Goal: Find specific page/section: Find specific page/section

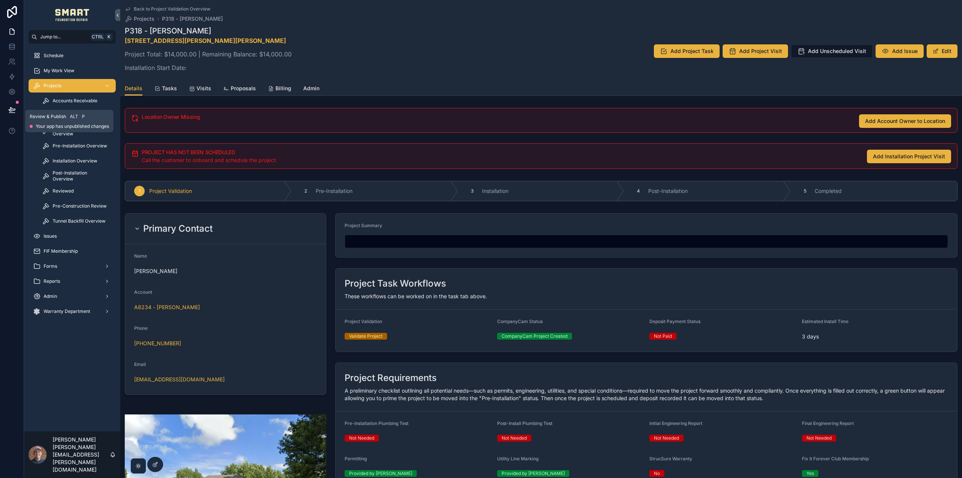
click at [9, 113] on icon at bounding box center [12, 113] width 6 height 0
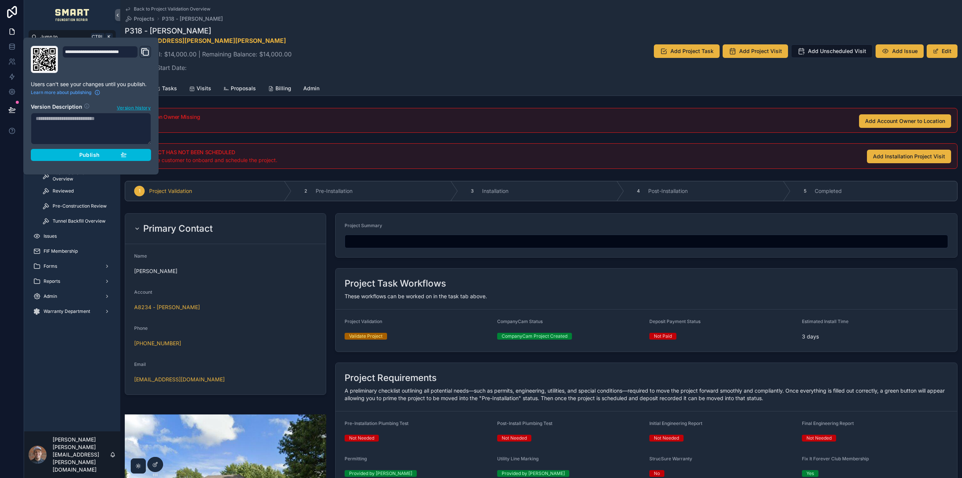
click at [106, 153] on div "Publish" at bounding box center [90, 154] width 71 height 7
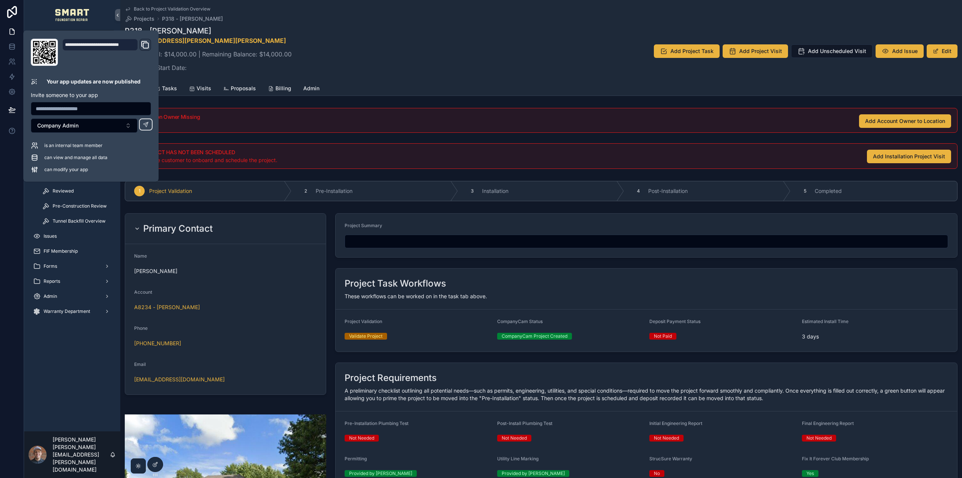
click at [460, 58] on div "P318 - Lou Linville 519 SW Hoke Ln, Lees Summit, MO, 64081 Project Total: $14,0…" at bounding box center [541, 51] width 833 height 51
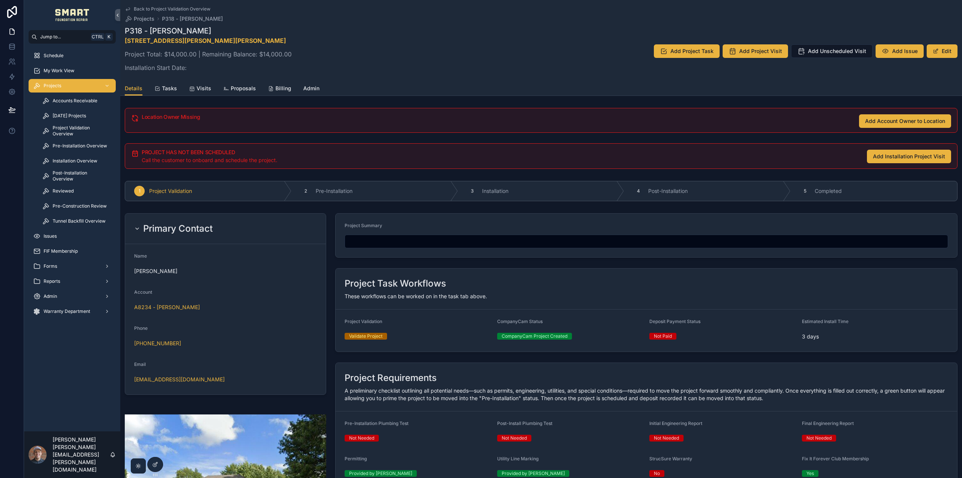
click at [61, 87] on div "Projects" at bounding box center [72, 86] width 78 height 12
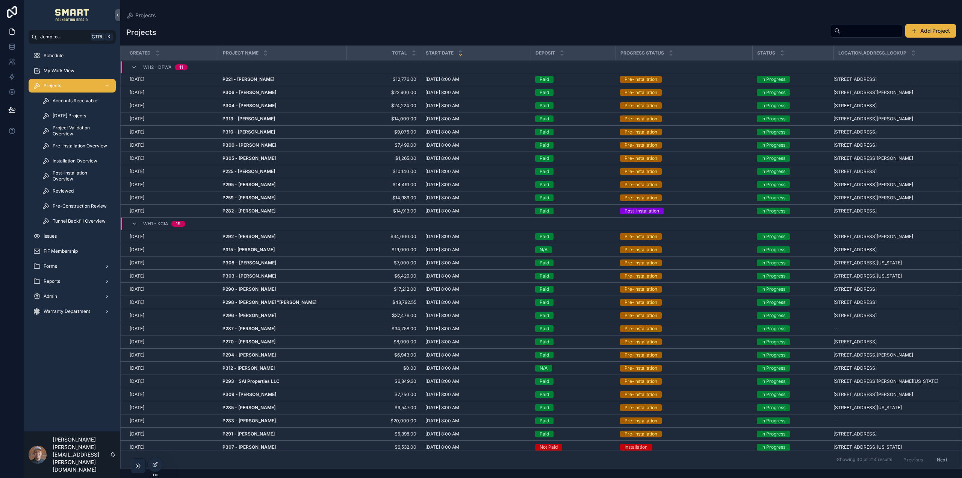
click at [842, 30] on input "scrollable content" at bounding box center [871, 31] width 62 height 11
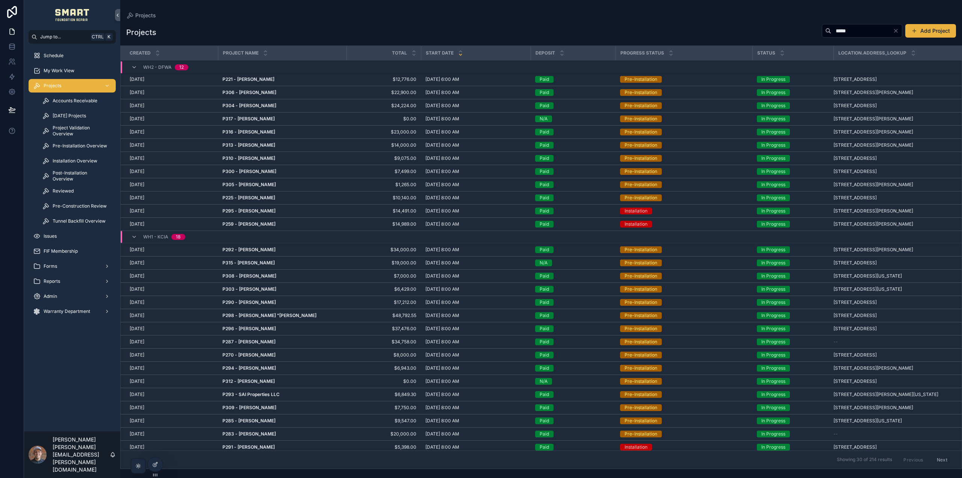
type input "*****"
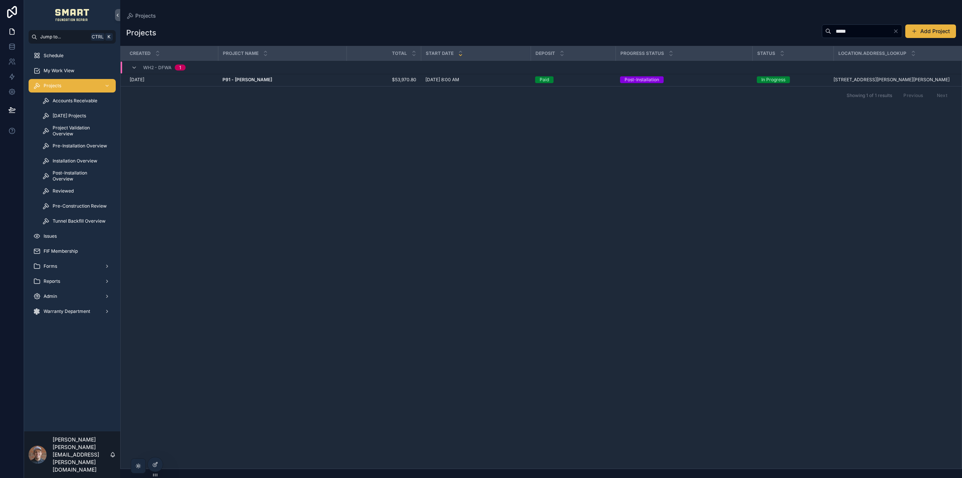
click at [238, 79] on strong "P91 - Brian Miller" at bounding box center [247, 80] width 50 height 6
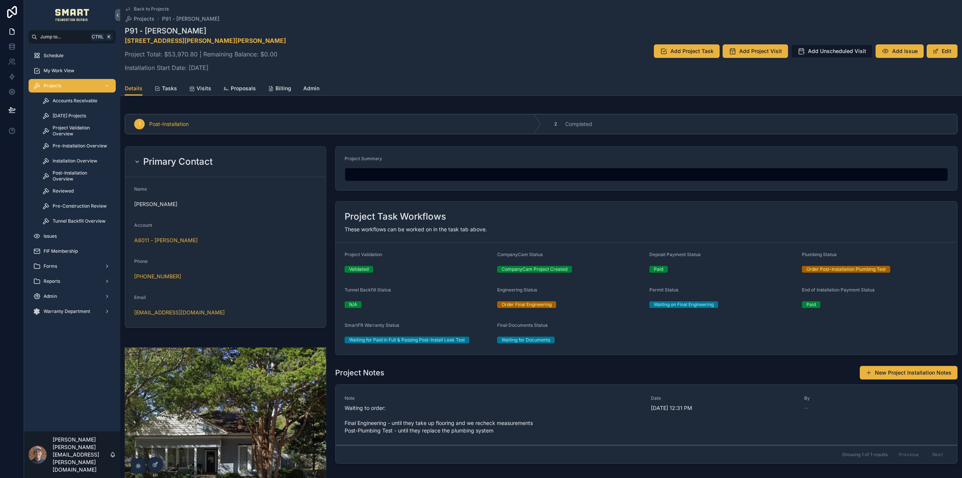
click at [38, 169] on link "Post-Installation Overview" at bounding box center [77, 176] width 78 height 14
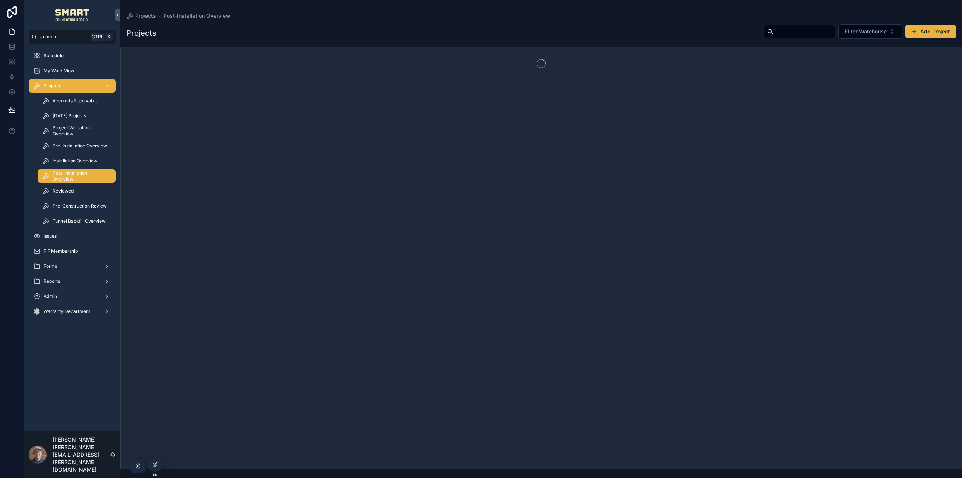
click at [67, 171] on span "Post-Installation Overview" at bounding box center [81, 176] width 56 height 12
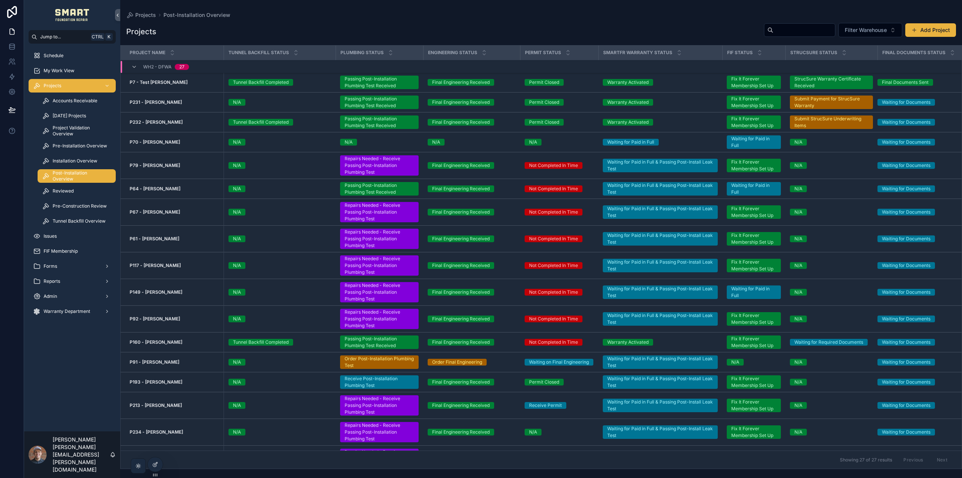
click at [153, 362] on strong "P91 - Brian Miller" at bounding box center [155, 362] width 50 height 6
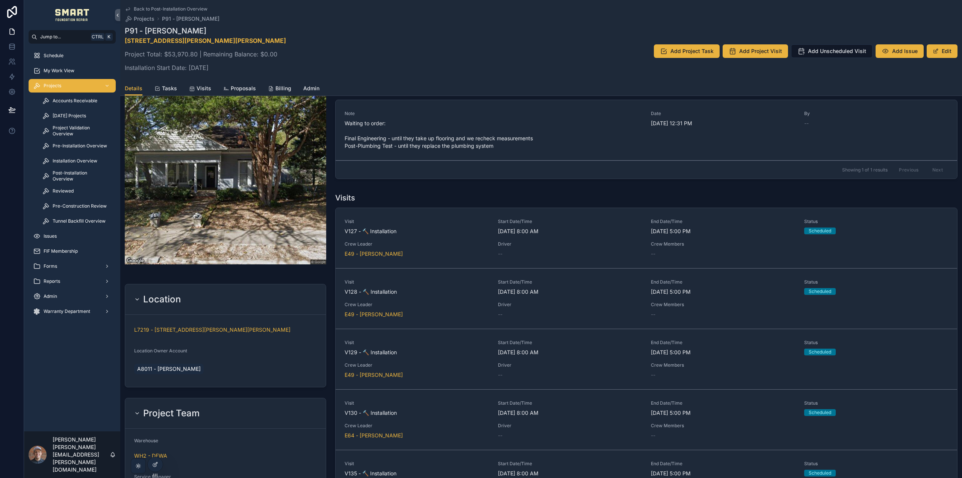
scroll to position [150, 0]
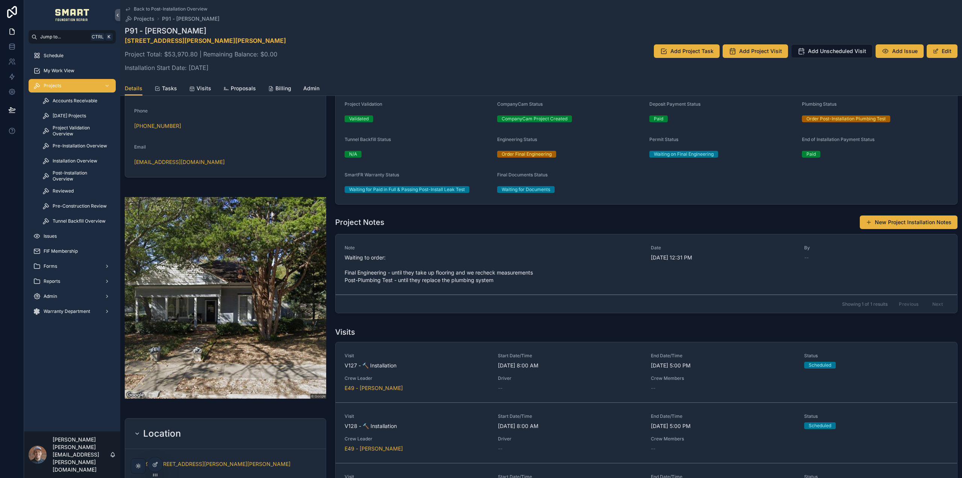
click at [79, 72] on div "My Work View" at bounding box center [72, 71] width 78 height 12
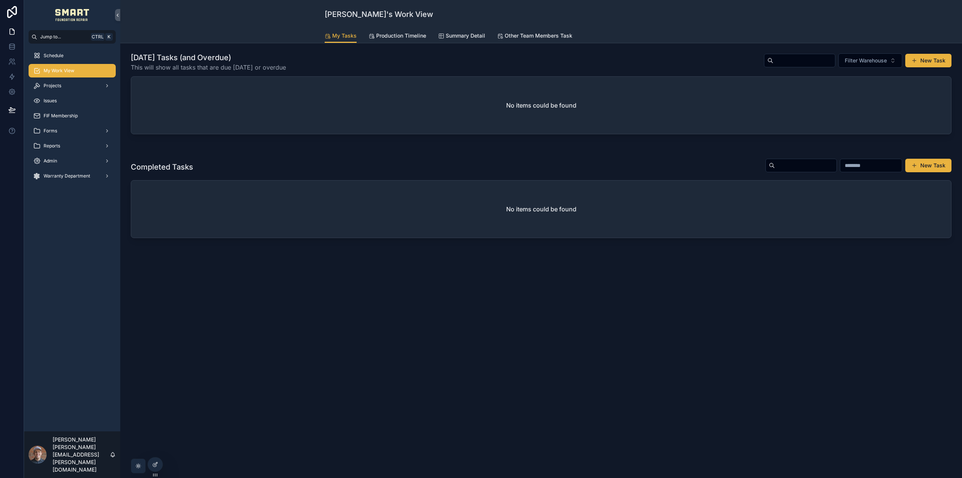
click at [74, 160] on div "Admin" at bounding box center [72, 161] width 78 height 12
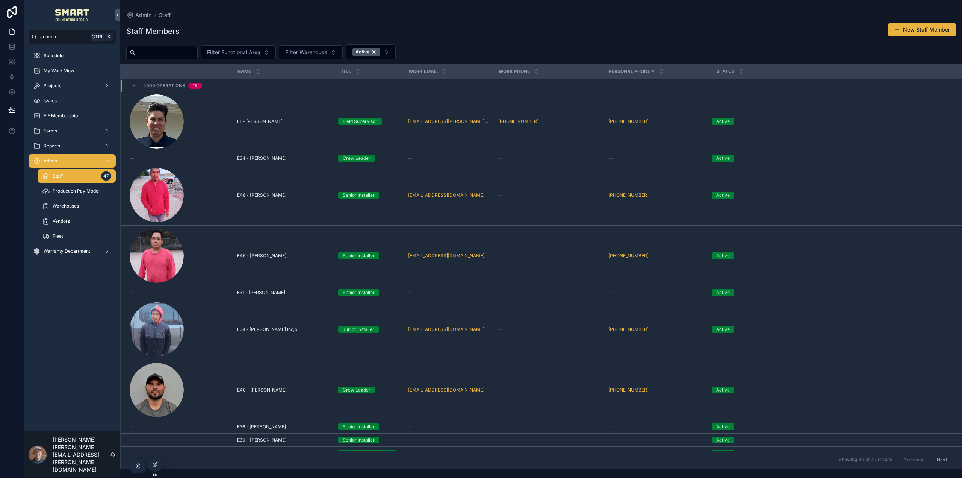
click at [70, 208] on span "Warehouses" at bounding box center [66, 206] width 26 height 6
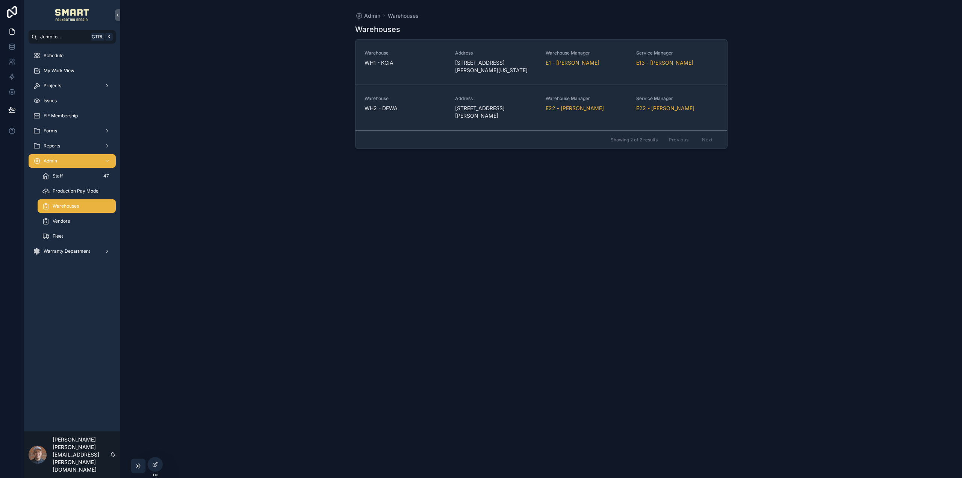
click at [407, 113] on div "Warehouse WH2 - DFWA" at bounding box center [406, 107] width 82 height 24
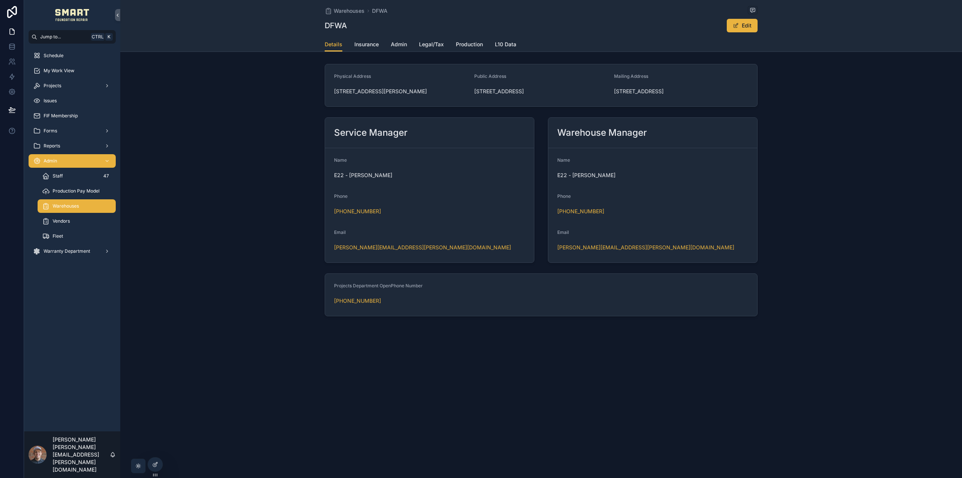
click at [505, 45] on span "L10 Data" at bounding box center [505, 45] width 21 height 8
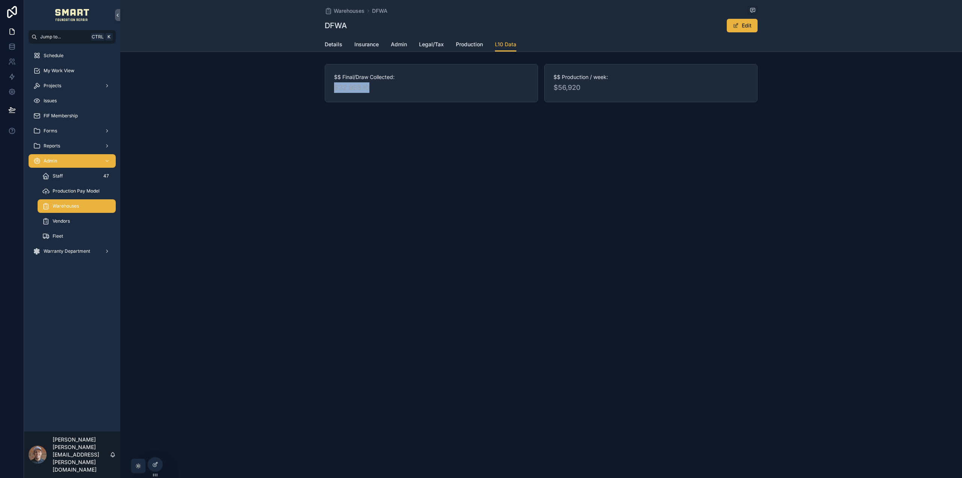
drag, startPoint x: 374, startPoint y: 87, endPoint x: 334, endPoint y: 88, distance: 39.8
click at [334, 88] on span "$32,983.10" at bounding box center [431, 87] width 195 height 11
copy span "$32,983.10"
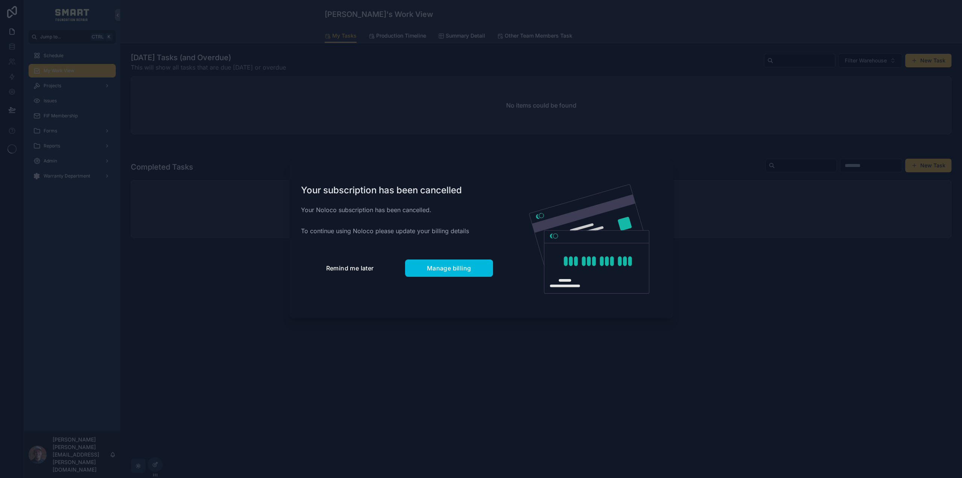
click at [348, 271] on span "Remind me later" at bounding box center [350, 268] width 48 height 8
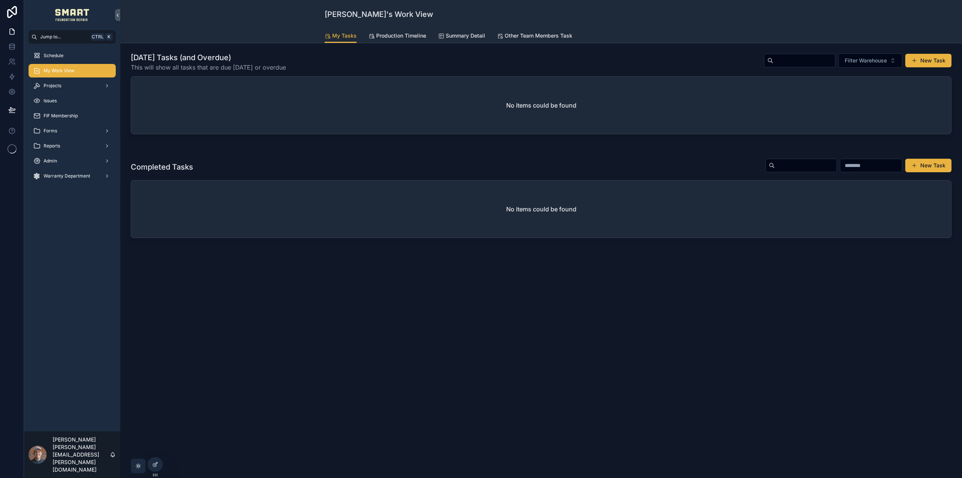
click at [388, 34] on span "Production Timeline" at bounding box center [401, 36] width 50 height 8
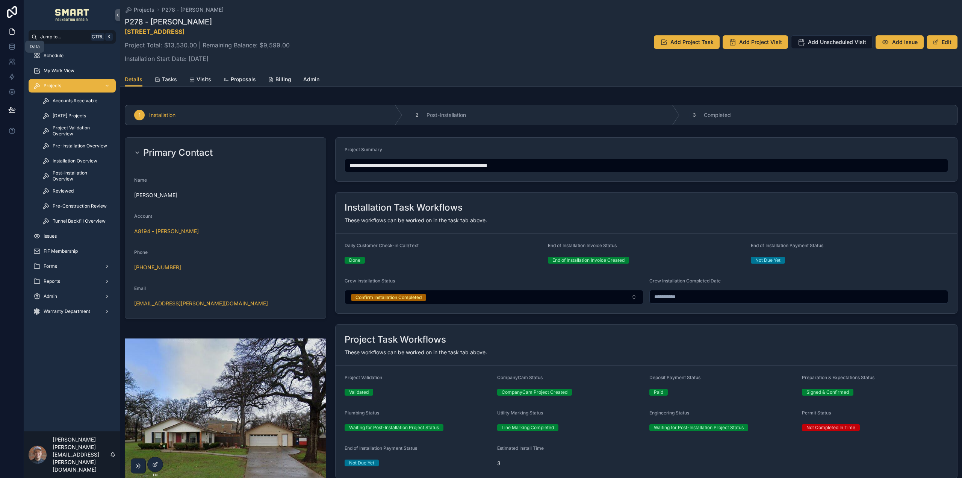
scroll to position [150, 0]
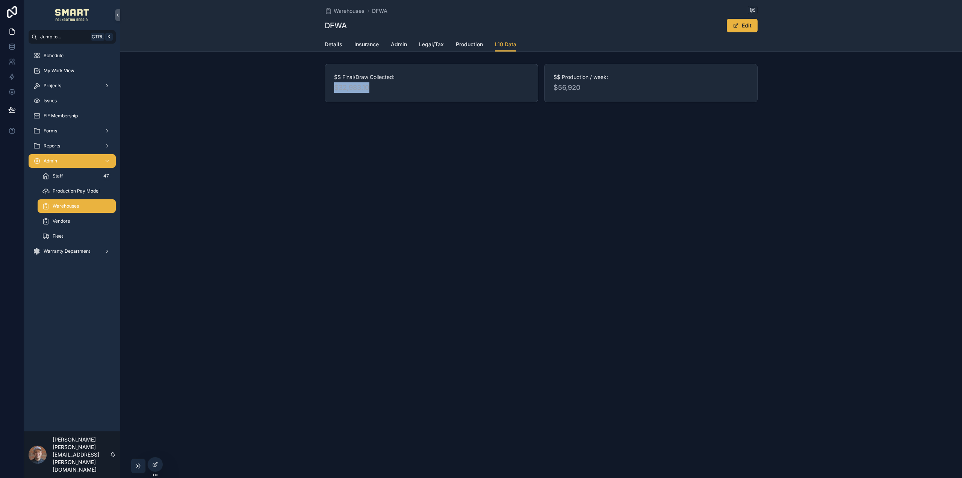
click at [54, 87] on span "Projects" at bounding box center [53, 86] width 18 height 6
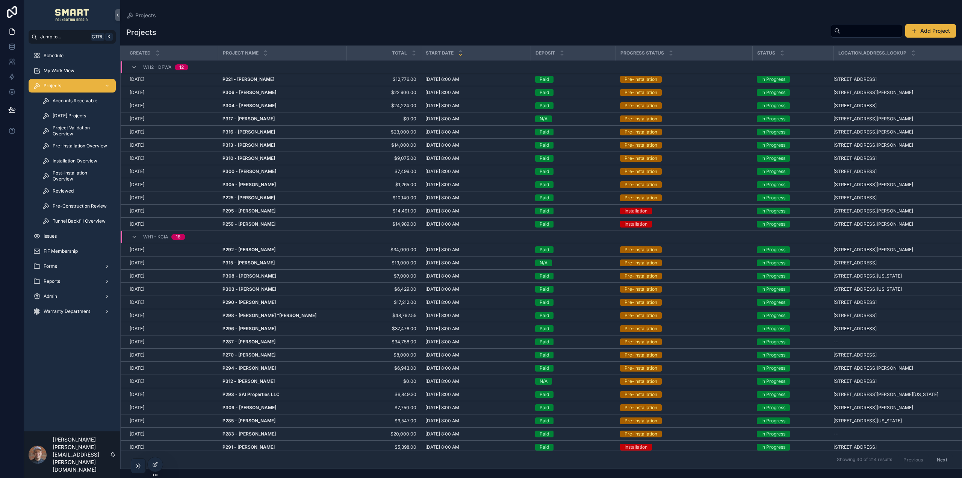
click at [60, 100] on span "Accounts Receivable" at bounding box center [75, 101] width 45 height 6
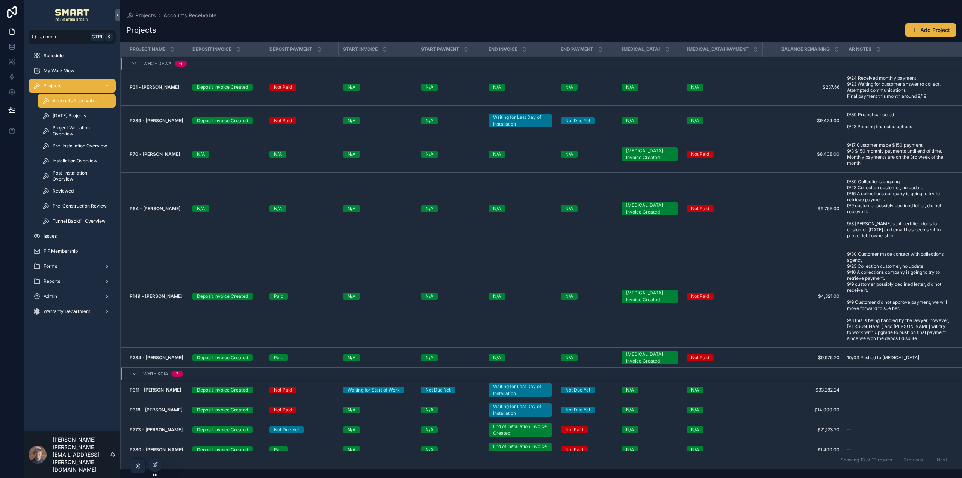
click at [61, 87] on span "Projects" at bounding box center [53, 86] width 18 height 6
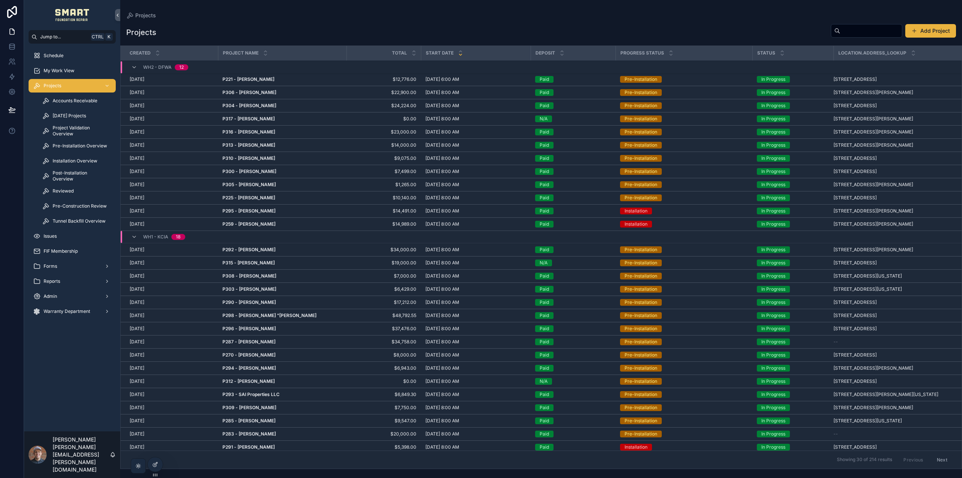
click at [862, 31] on input "scrollable content" at bounding box center [871, 31] width 62 height 11
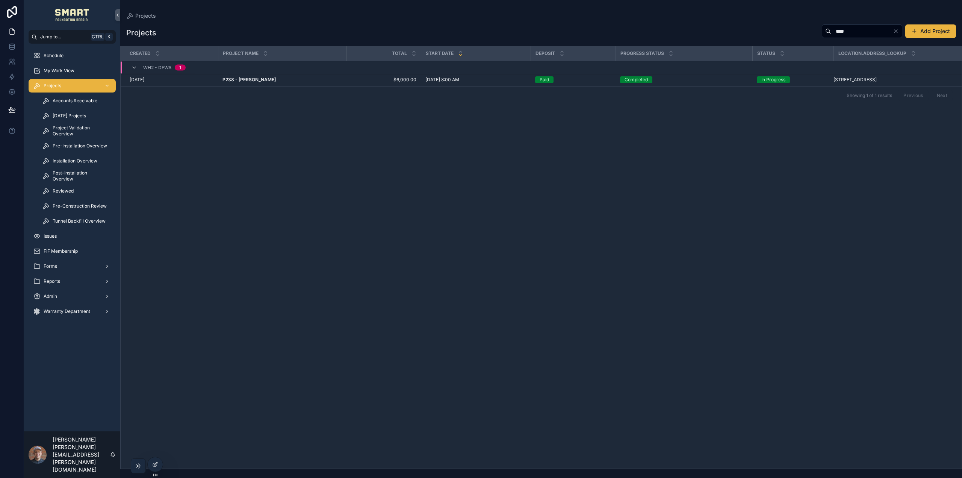
type input "****"
click at [268, 80] on strong "P238 - Jesusa M Villareal" at bounding box center [248, 80] width 53 height 6
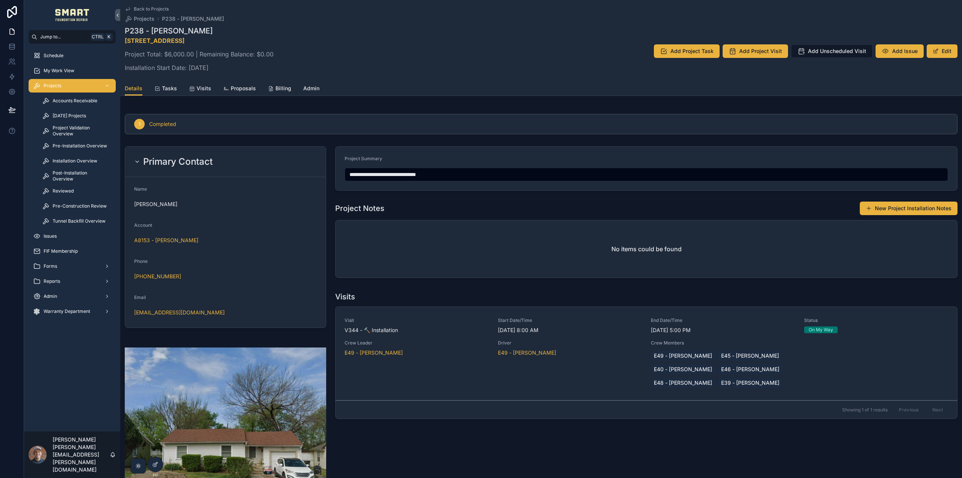
click at [0, 0] on icon "scrollable content" at bounding box center [0, 0] width 0 height 0
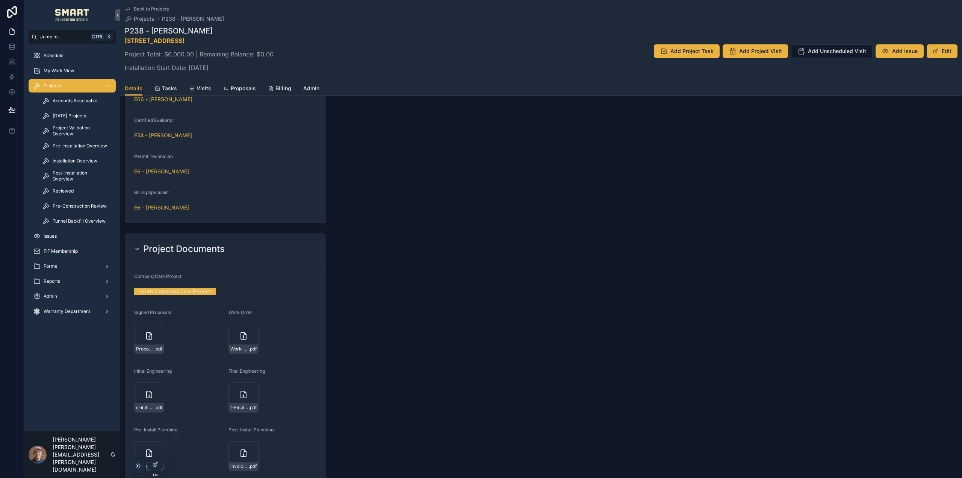
scroll to position [1015, 0]
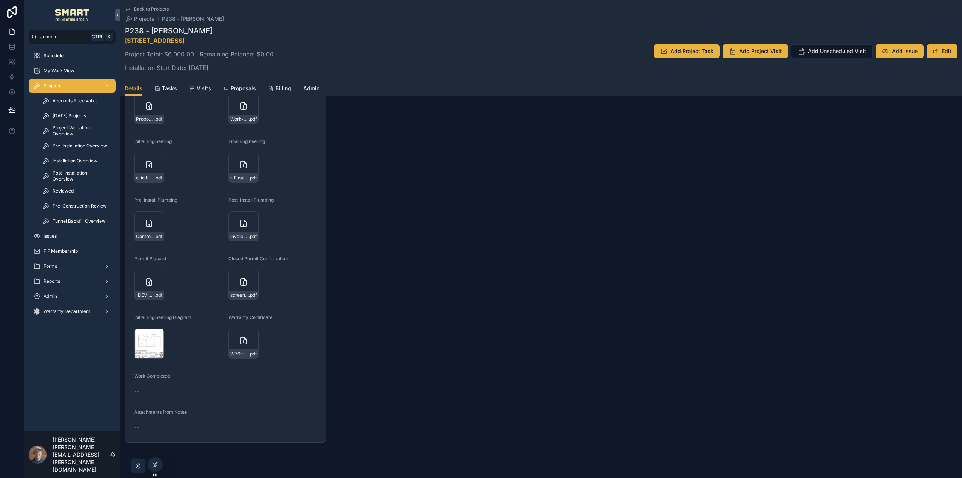
drag, startPoint x: 284, startPoint y: 85, endPoint x: 291, endPoint y: 92, distance: 9.8
click at [283, 85] on span "Billing" at bounding box center [283, 89] width 16 height 8
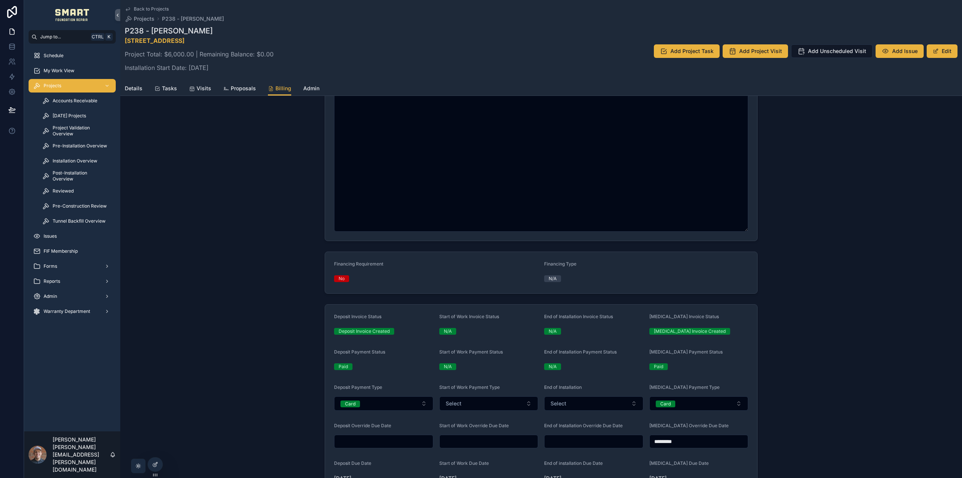
scroll to position [210, 0]
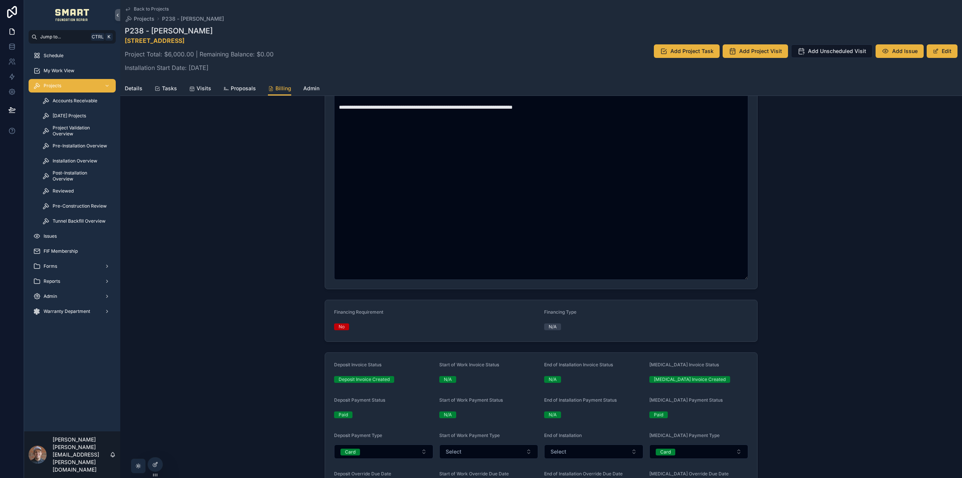
click at [131, 91] on span "Details" at bounding box center [134, 89] width 18 height 8
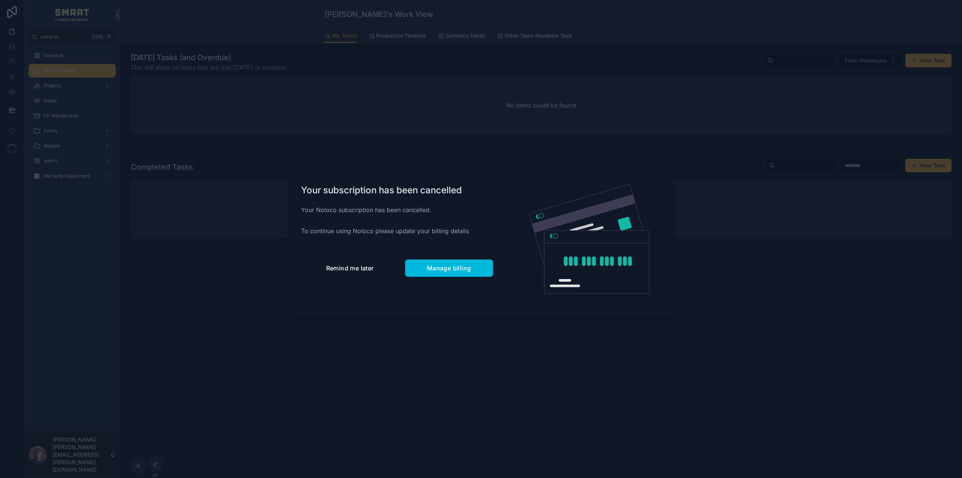
click at [346, 269] on span "Remind me later" at bounding box center [350, 268] width 48 height 8
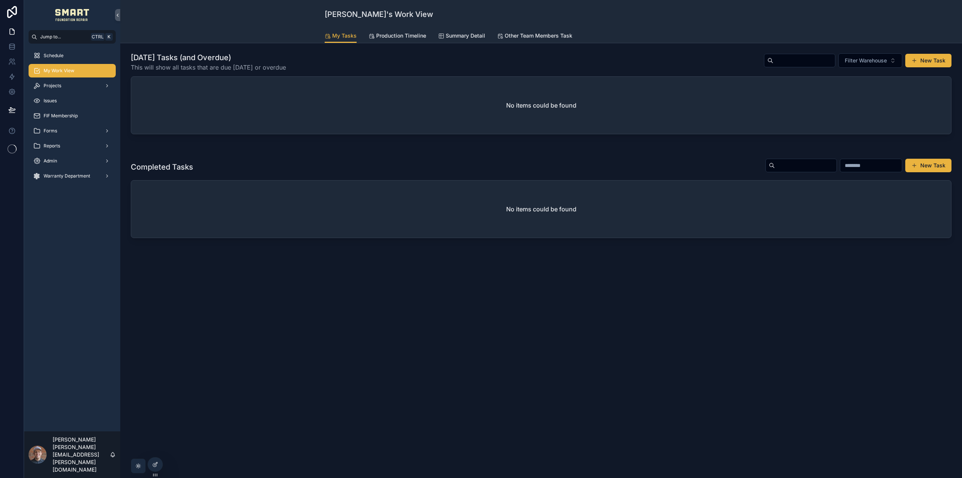
click at [68, 85] on div "Projects" at bounding box center [72, 86] width 78 height 12
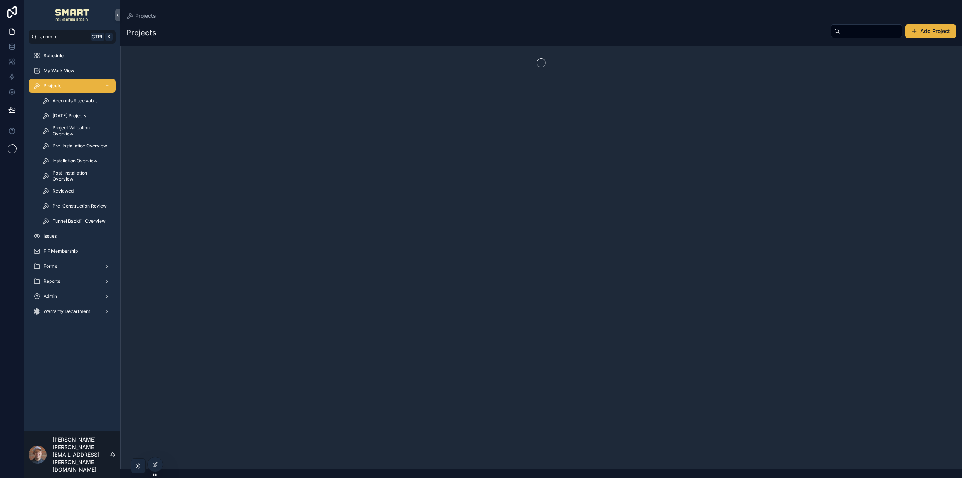
click at [847, 30] on input "scrollable content" at bounding box center [871, 31] width 62 height 11
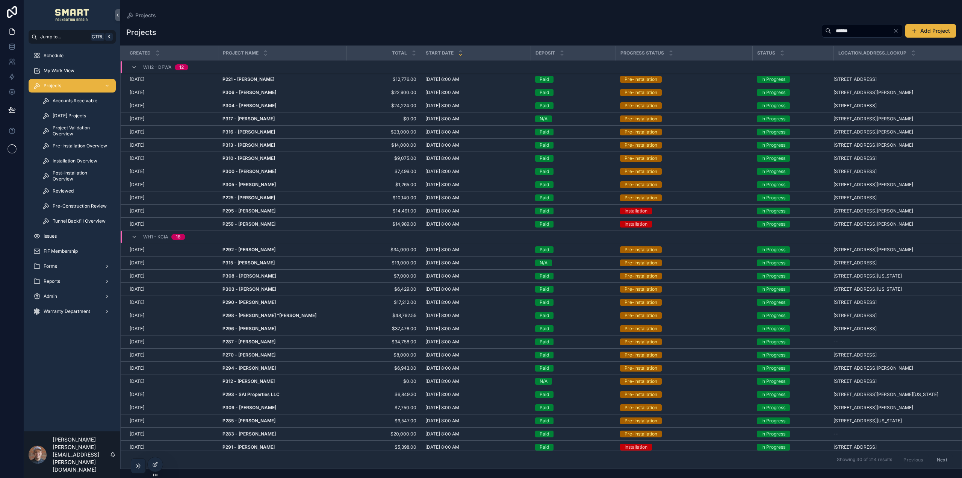
type input "******"
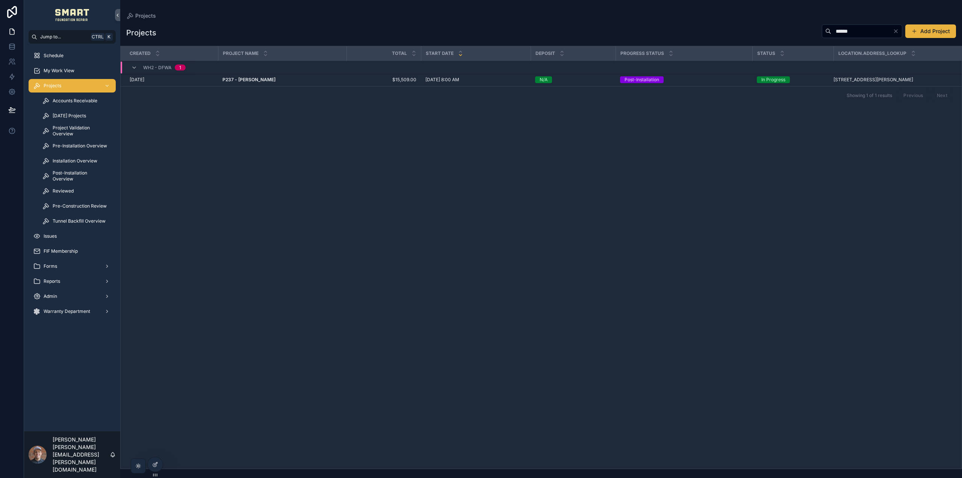
click at [257, 79] on strong "P237 - [PERSON_NAME]" at bounding box center [248, 80] width 53 height 6
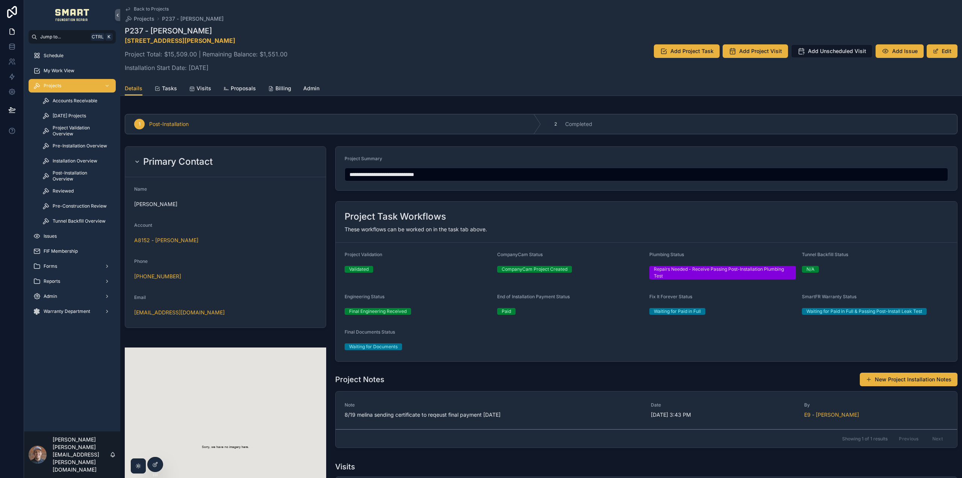
click at [275, 87] on span "Billing" at bounding box center [283, 89] width 16 height 8
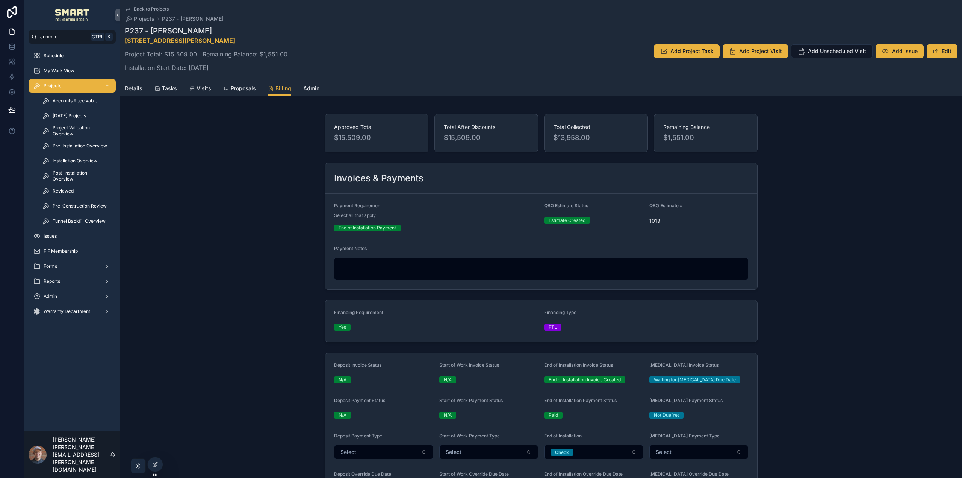
click at [174, 88] on span "Tasks" at bounding box center [169, 89] width 15 height 8
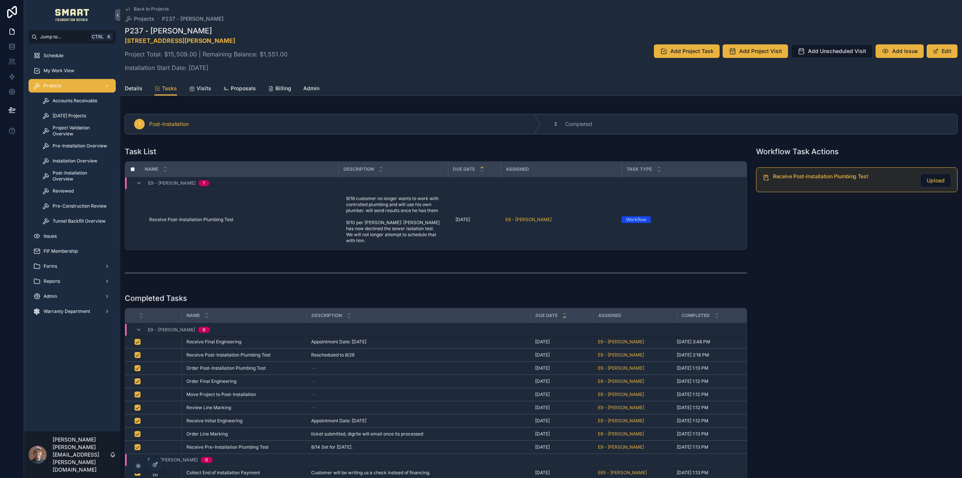
click at [136, 88] on span "Details" at bounding box center [134, 89] width 18 height 8
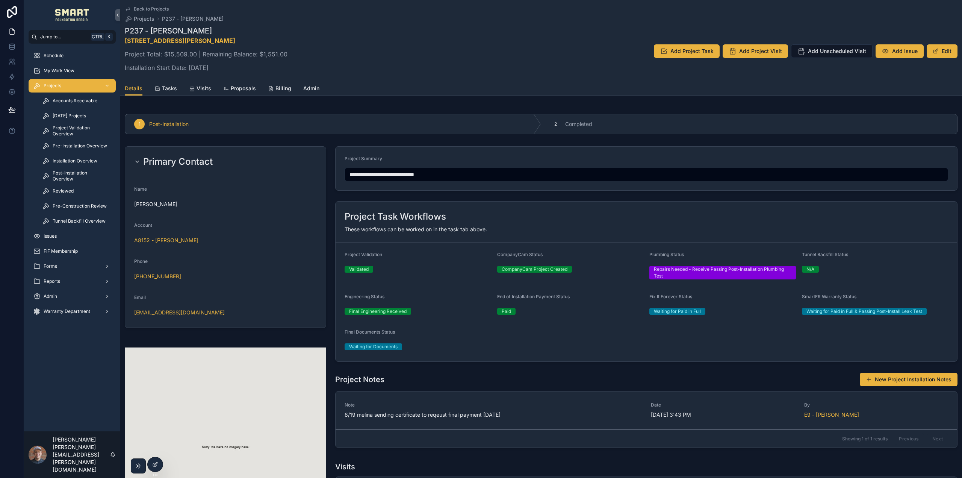
click at [171, 88] on span "Tasks" at bounding box center [169, 89] width 15 height 8
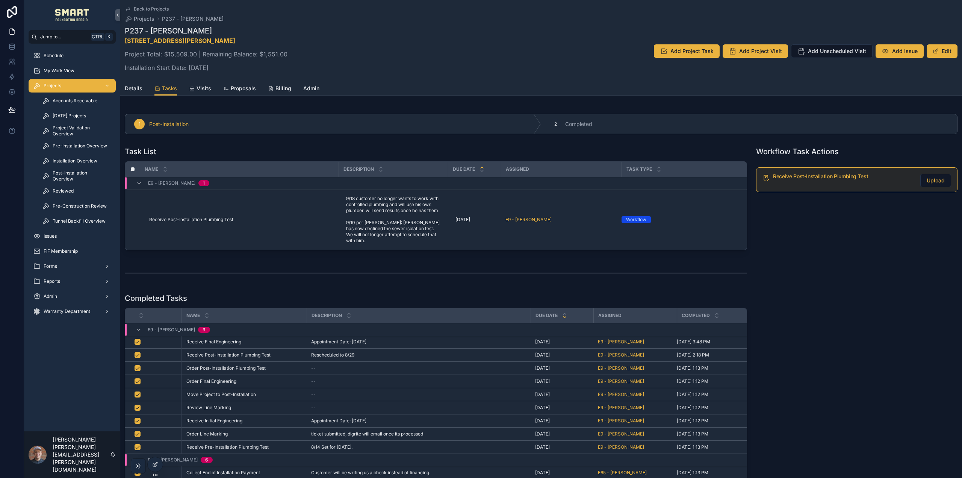
click at [139, 87] on span "Details" at bounding box center [134, 89] width 18 height 8
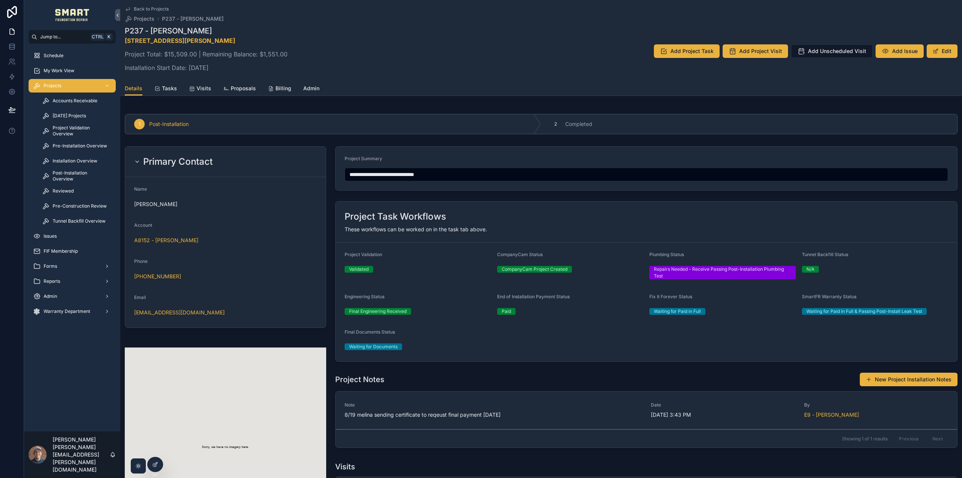
click at [59, 83] on span "Projects" at bounding box center [53, 86] width 18 height 6
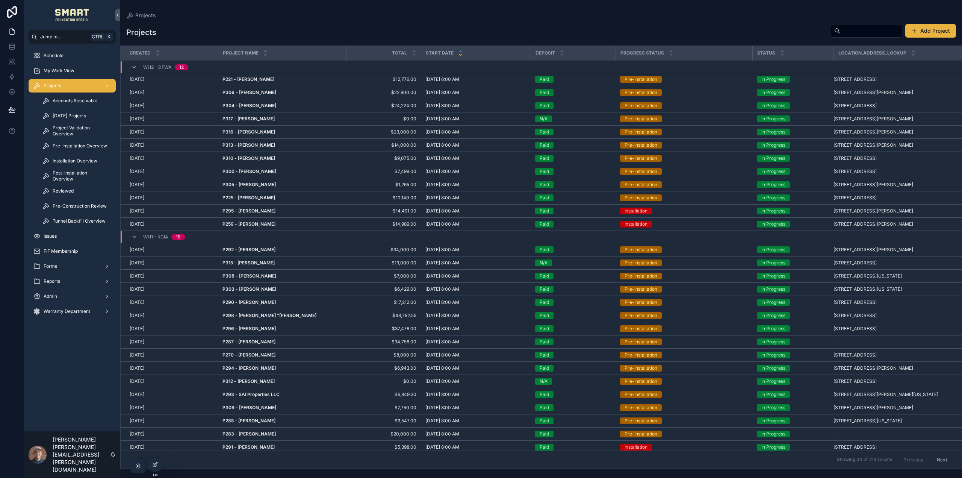
click at [865, 30] on input "scrollable content" at bounding box center [871, 31] width 62 height 11
type input "*****"
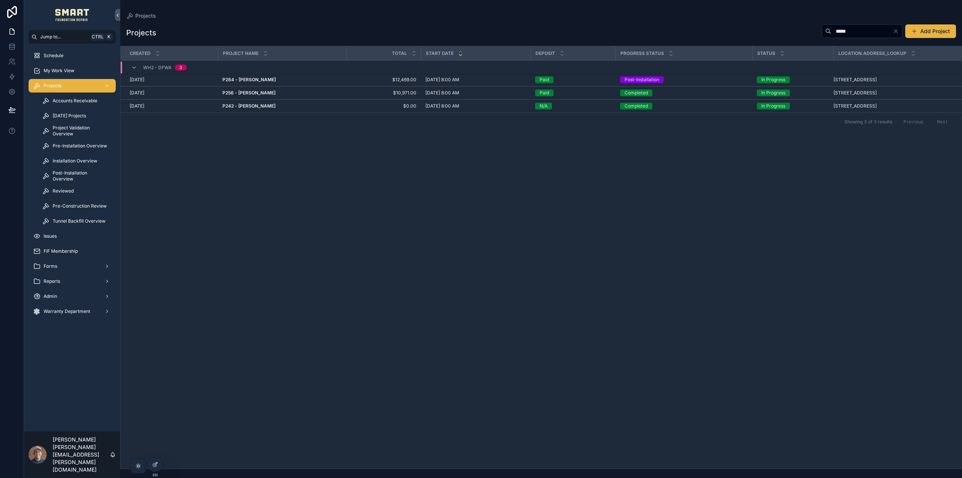
click at [262, 106] on strong "P242 - [PERSON_NAME]" at bounding box center [248, 106] width 53 height 6
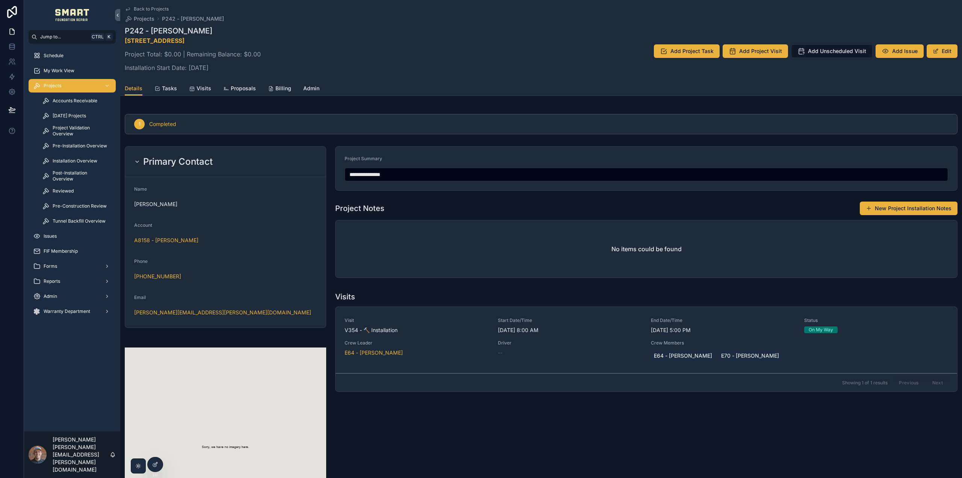
click at [57, 85] on span "Projects" at bounding box center [53, 86] width 18 height 6
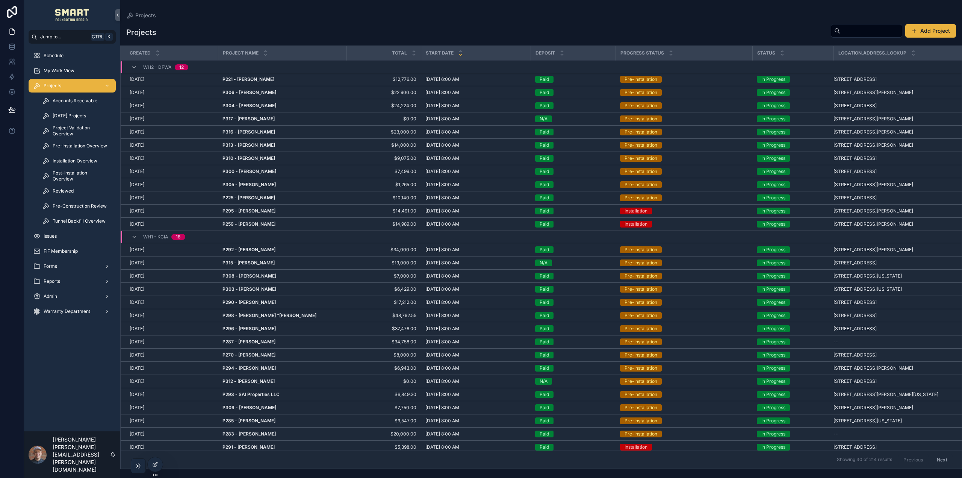
click at [846, 31] on input "scrollable content" at bounding box center [871, 31] width 62 height 11
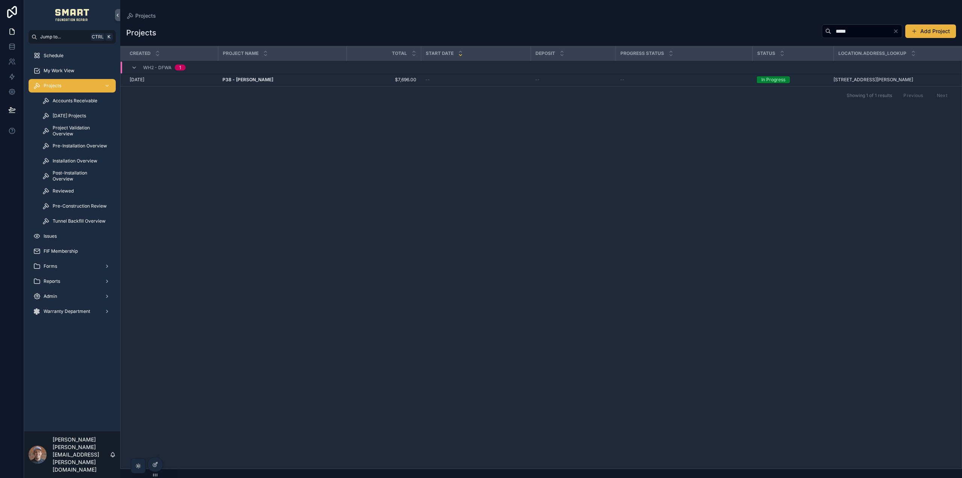
type input "*****"
